Goal: Task Accomplishment & Management: Use online tool/utility

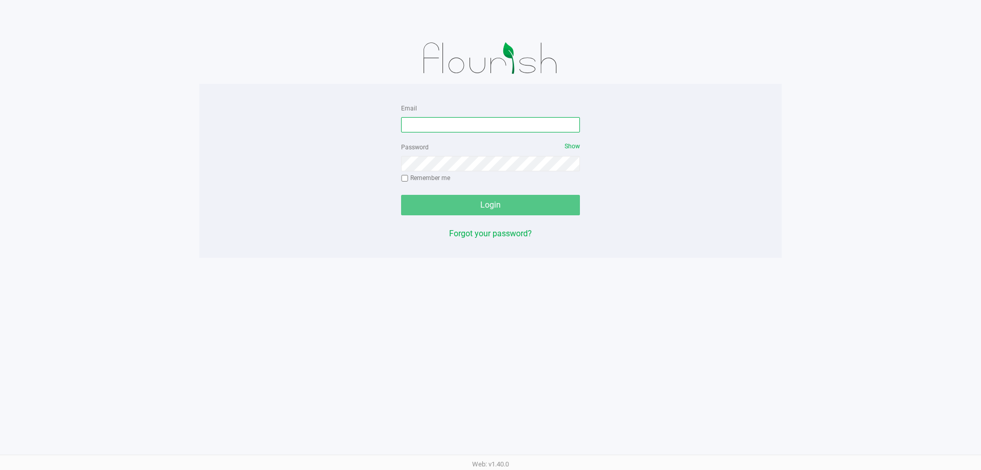
click at [505, 127] on input "Email" at bounding box center [490, 124] width 179 height 15
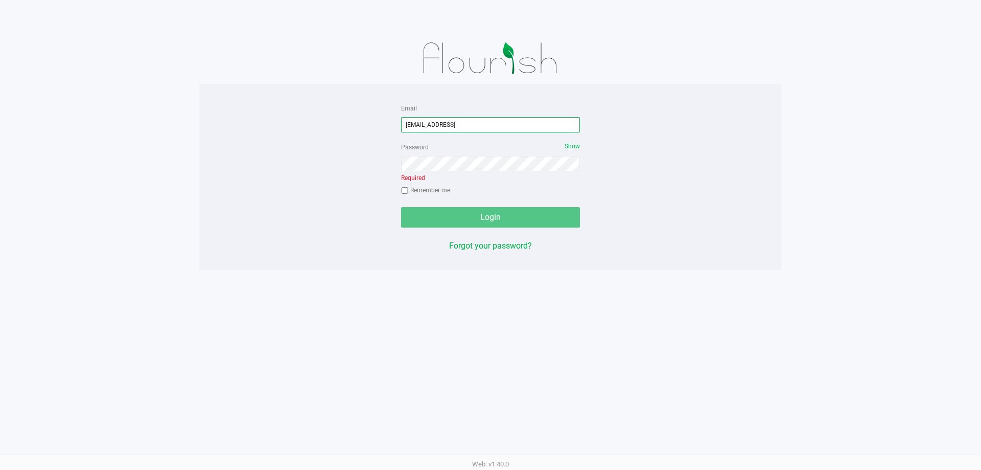
click at [504, 124] on input "[EMAIL_ADDRESS]" at bounding box center [490, 124] width 179 height 15
click at [498, 125] on input "[EMAIL_ADDRESS]" at bounding box center [490, 124] width 179 height 15
type input "[EMAIL_ADDRESS][DOMAIN_NAME]"
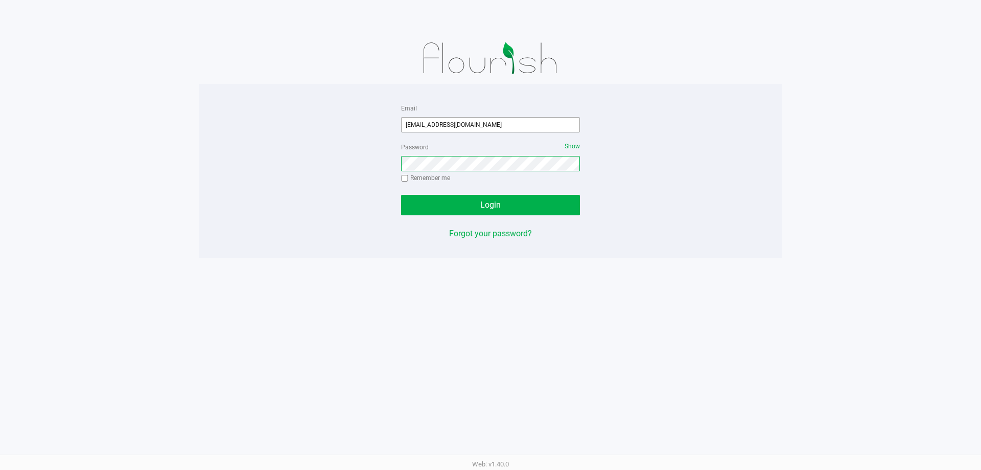
click at [401, 195] on button "Login" at bounding box center [490, 205] width 179 height 20
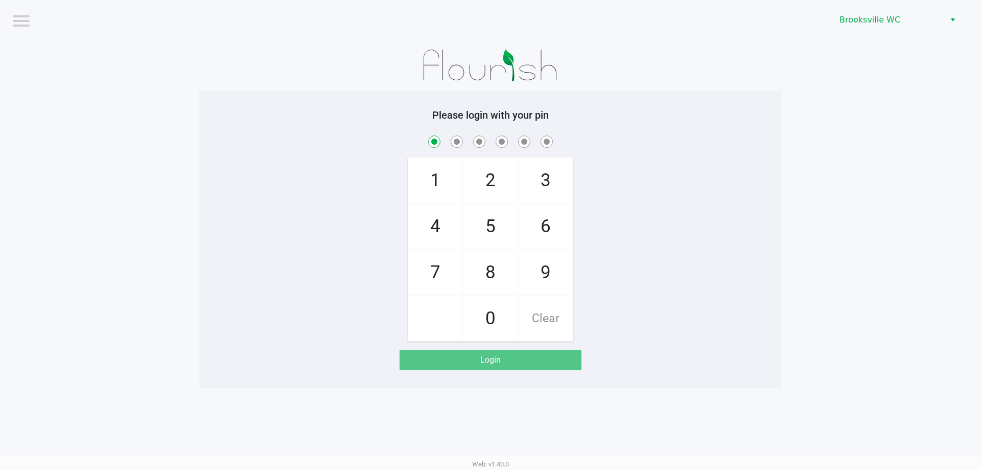
checkbox input "true"
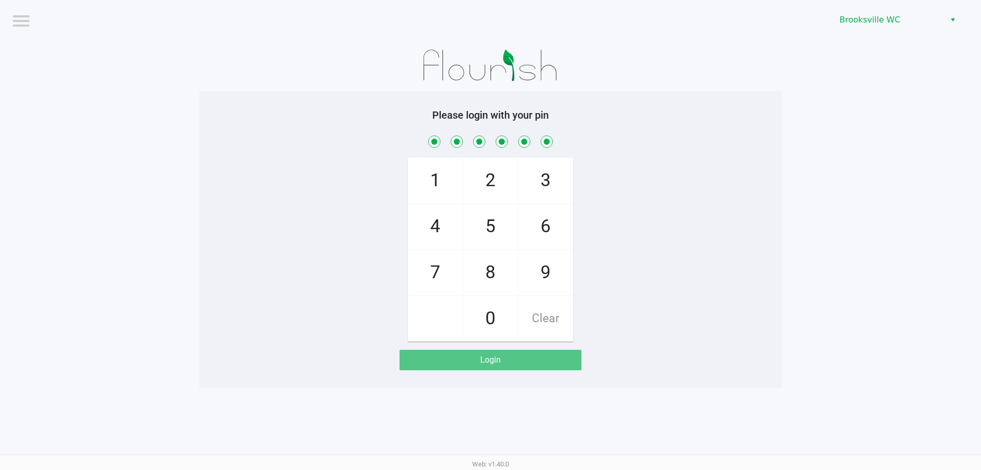
checkbox input "true"
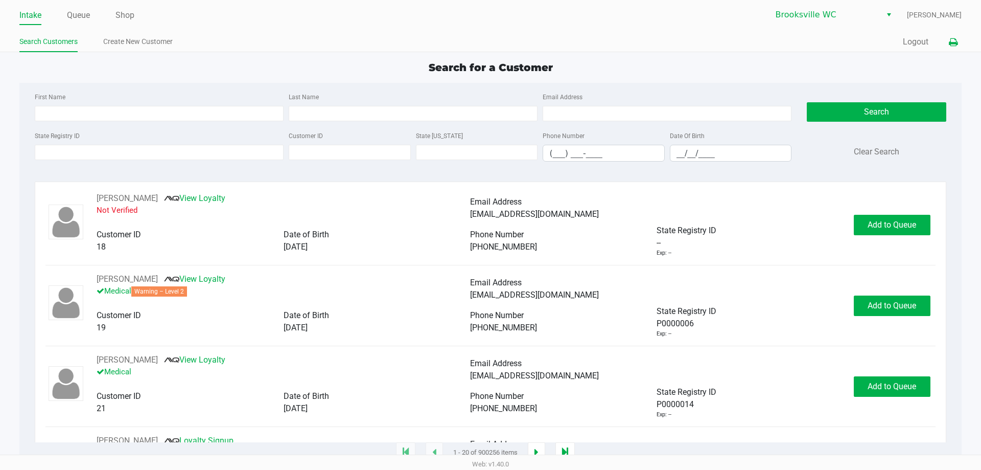
click at [956, 39] on icon at bounding box center [953, 42] width 9 height 7
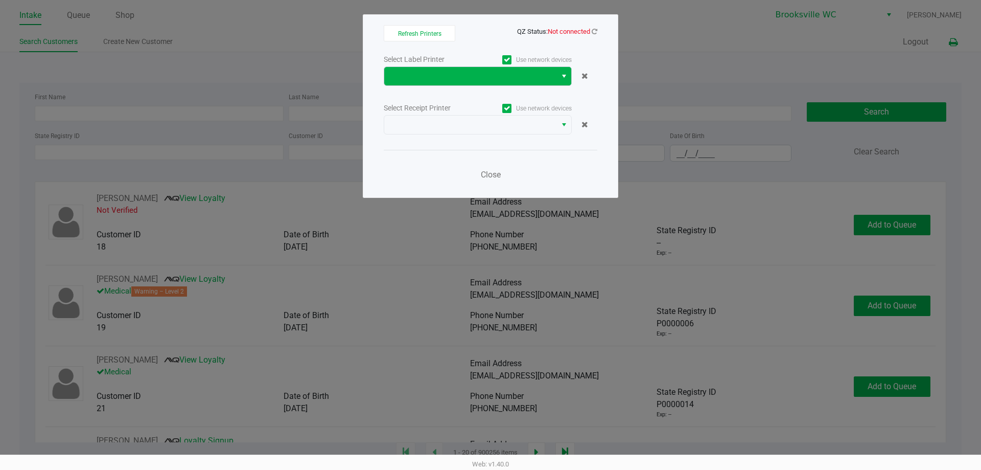
click at [563, 76] on span "Select" at bounding box center [564, 76] width 8 height 12
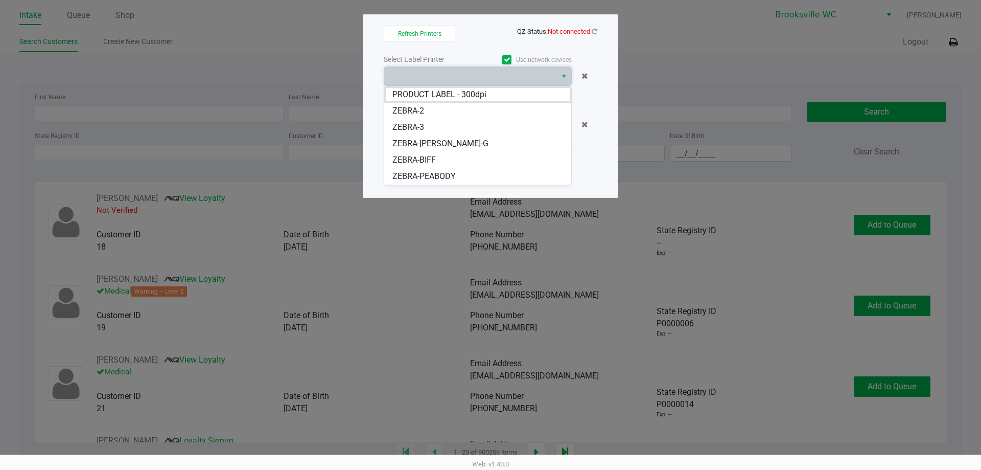
click at [438, 173] on span "ZEBRA-PEABODY" at bounding box center [423, 176] width 63 height 12
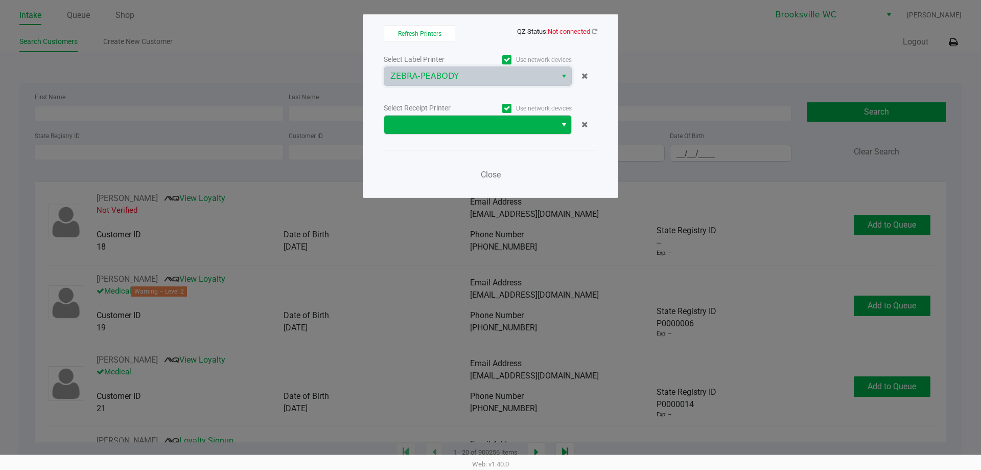
click at [557, 123] on button "Select" at bounding box center [563, 124] width 15 height 18
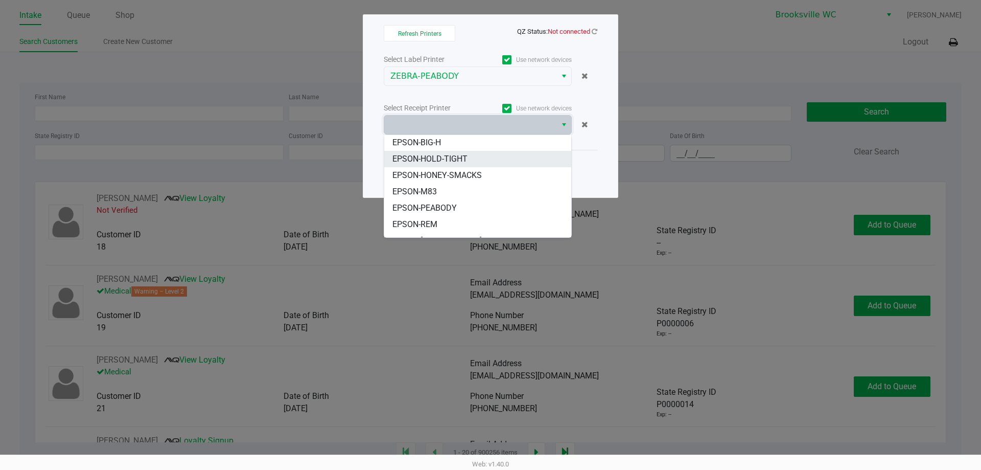
scroll to position [51, 0]
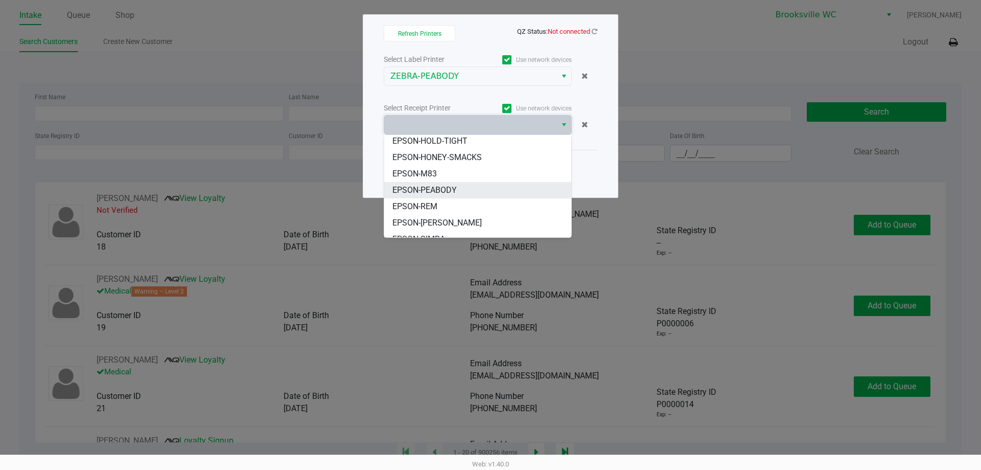
click at [451, 186] on span "EPSON-PEABODY" at bounding box center [424, 190] width 64 height 12
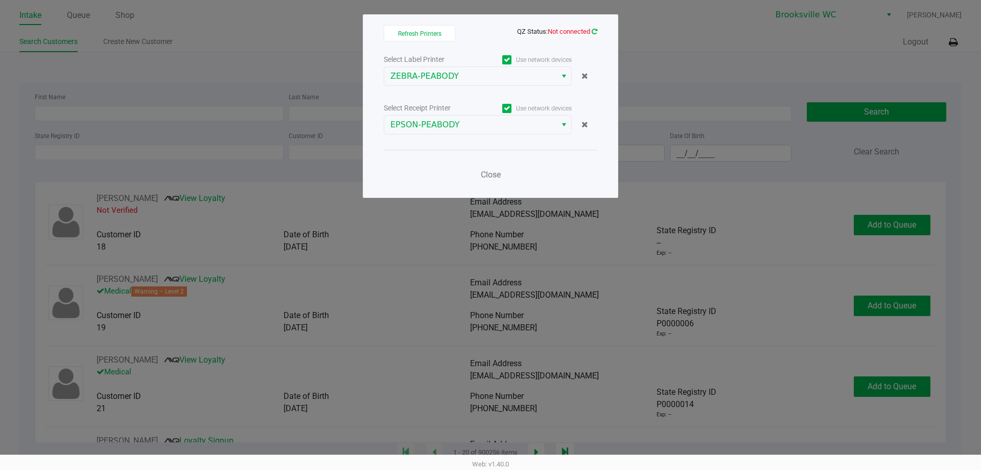
click at [593, 31] on icon at bounding box center [595, 31] width 6 height 7
click at [488, 172] on span "Close" at bounding box center [491, 175] width 20 height 10
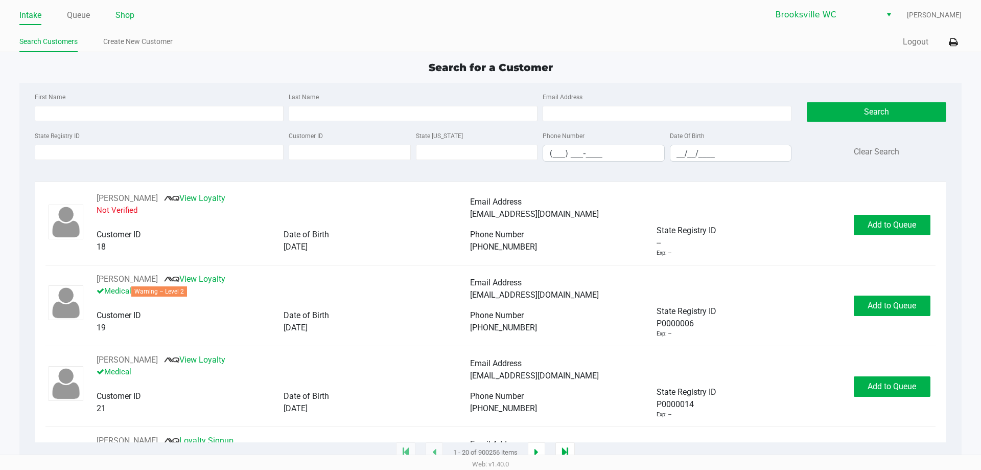
click at [128, 15] on link "Shop" at bounding box center [124, 15] width 19 height 14
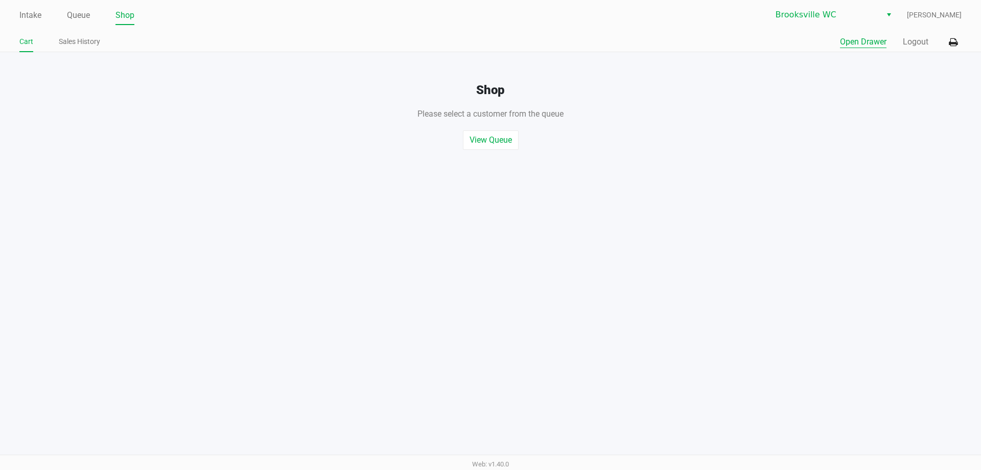
click at [863, 39] on button "Open Drawer" at bounding box center [863, 42] width 46 height 12
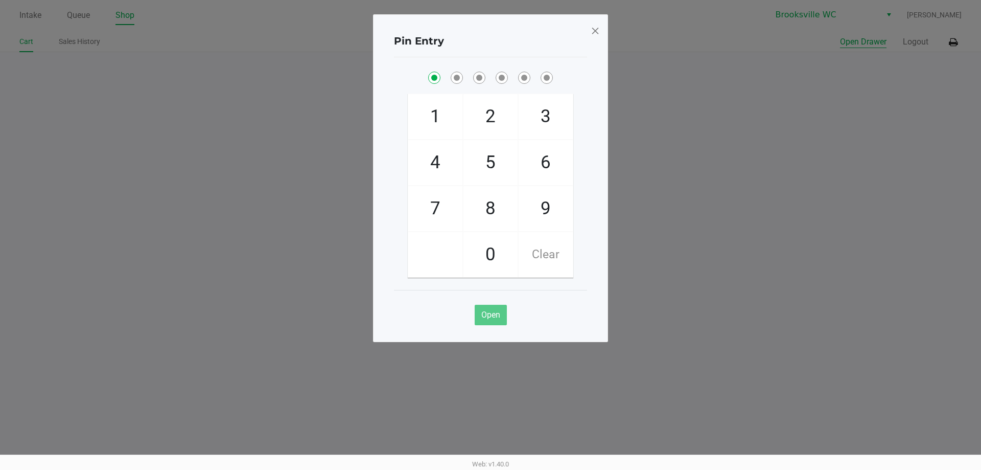
checkbox input "true"
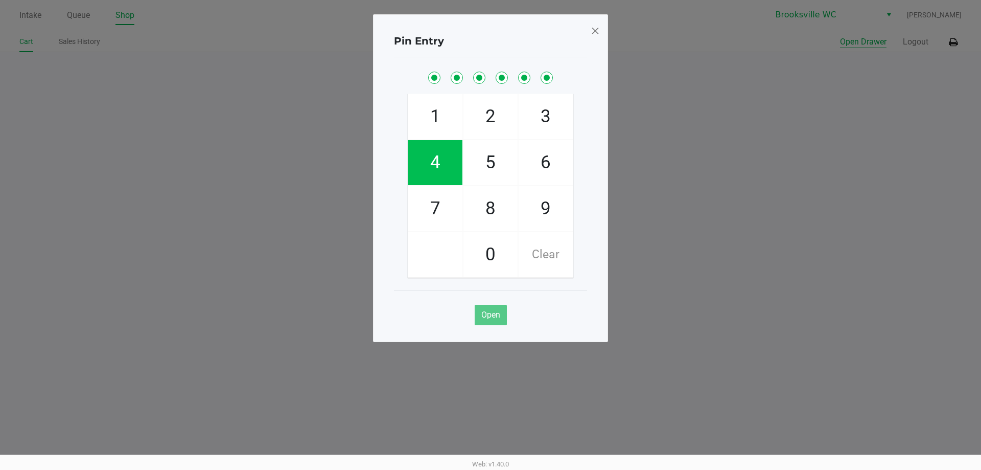
checkbox input "true"
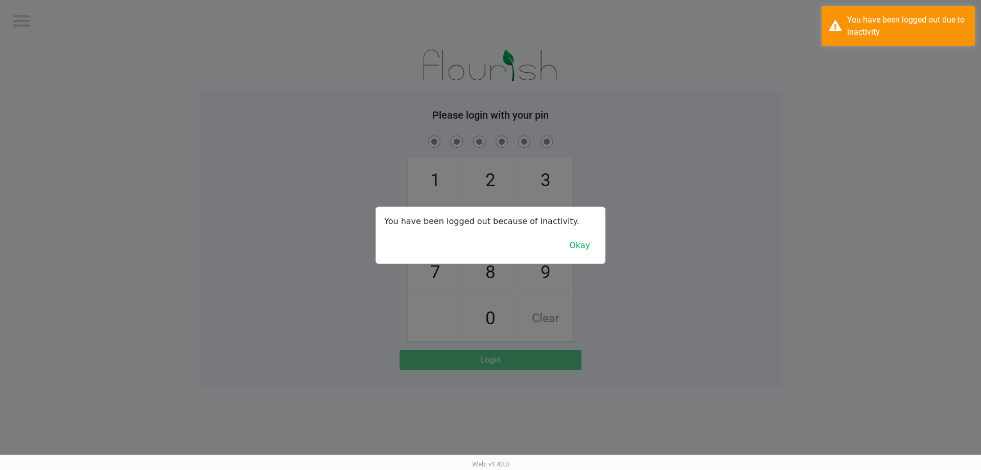
click at [795, 246] on div at bounding box center [490, 235] width 981 height 470
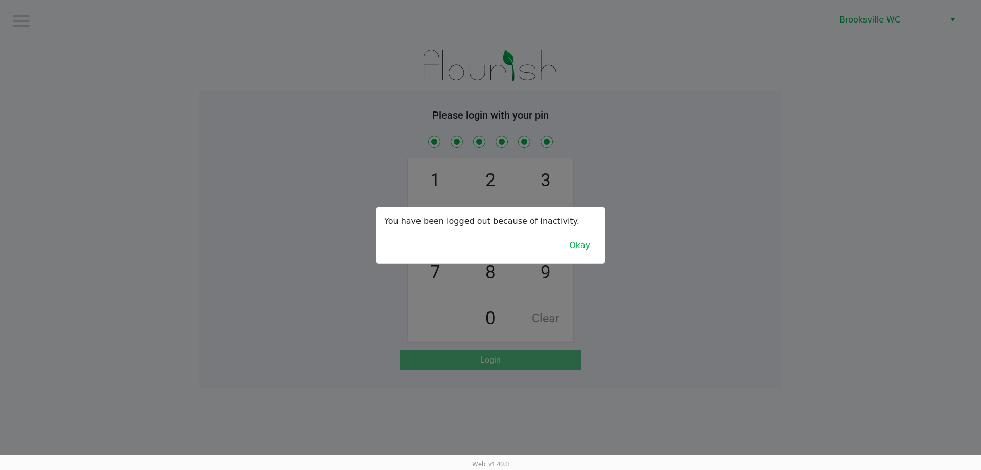
checkbox input "true"
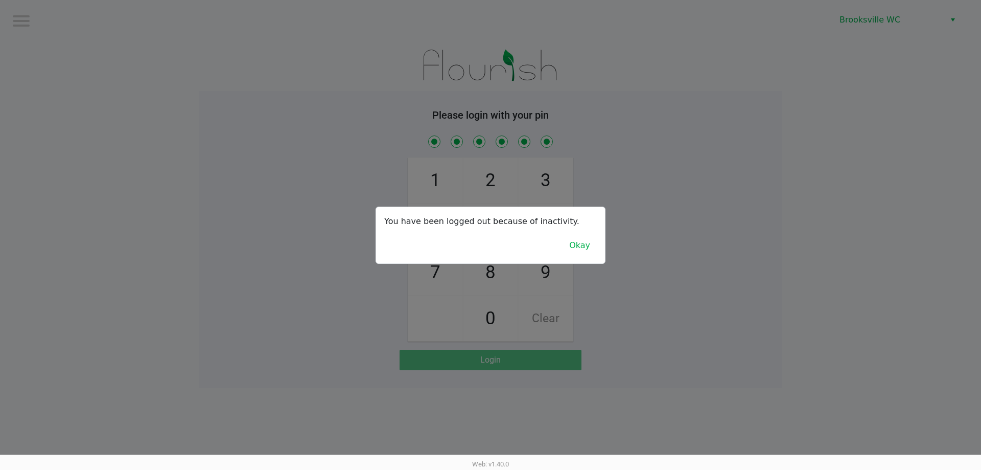
checkbox input "true"
